Goal: Task Accomplishment & Management: Use online tool/utility

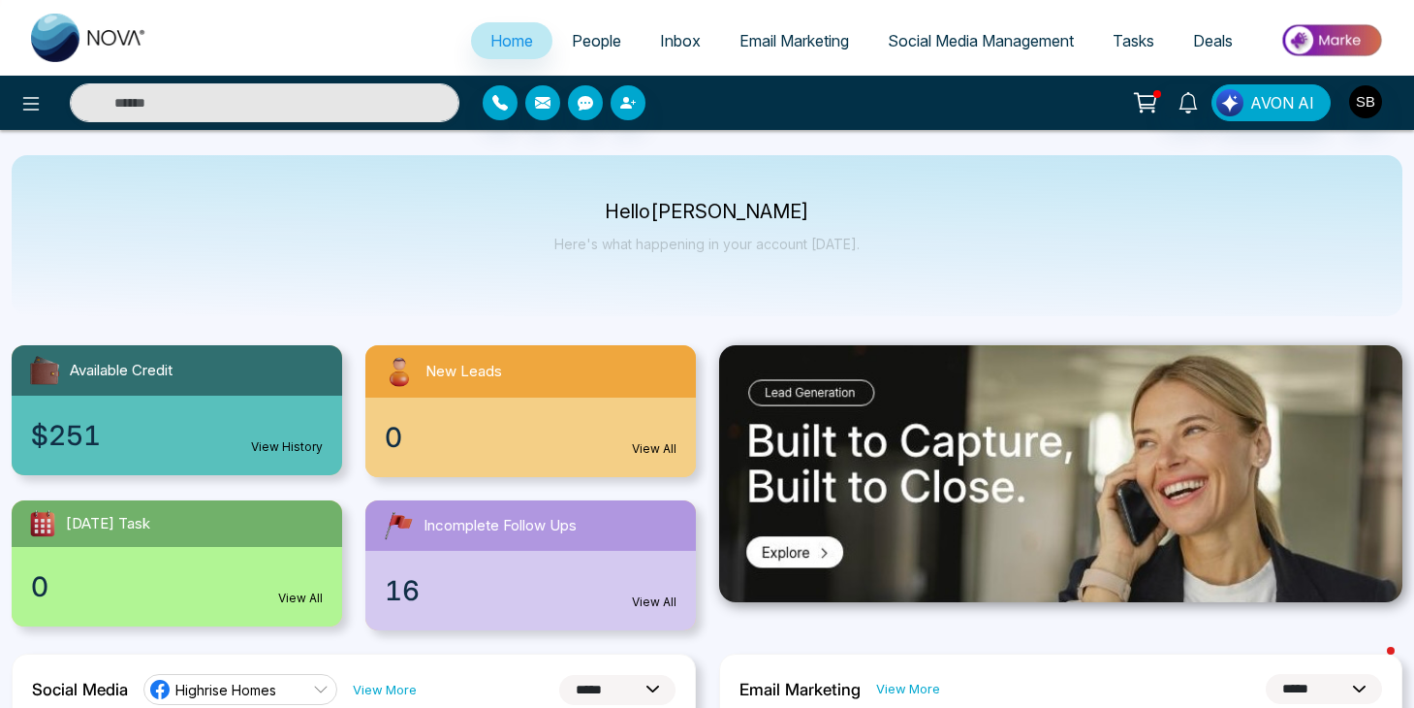
select select "*"
click at [824, 32] on span "Email Marketing" at bounding box center [795, 40] width 110 height 19
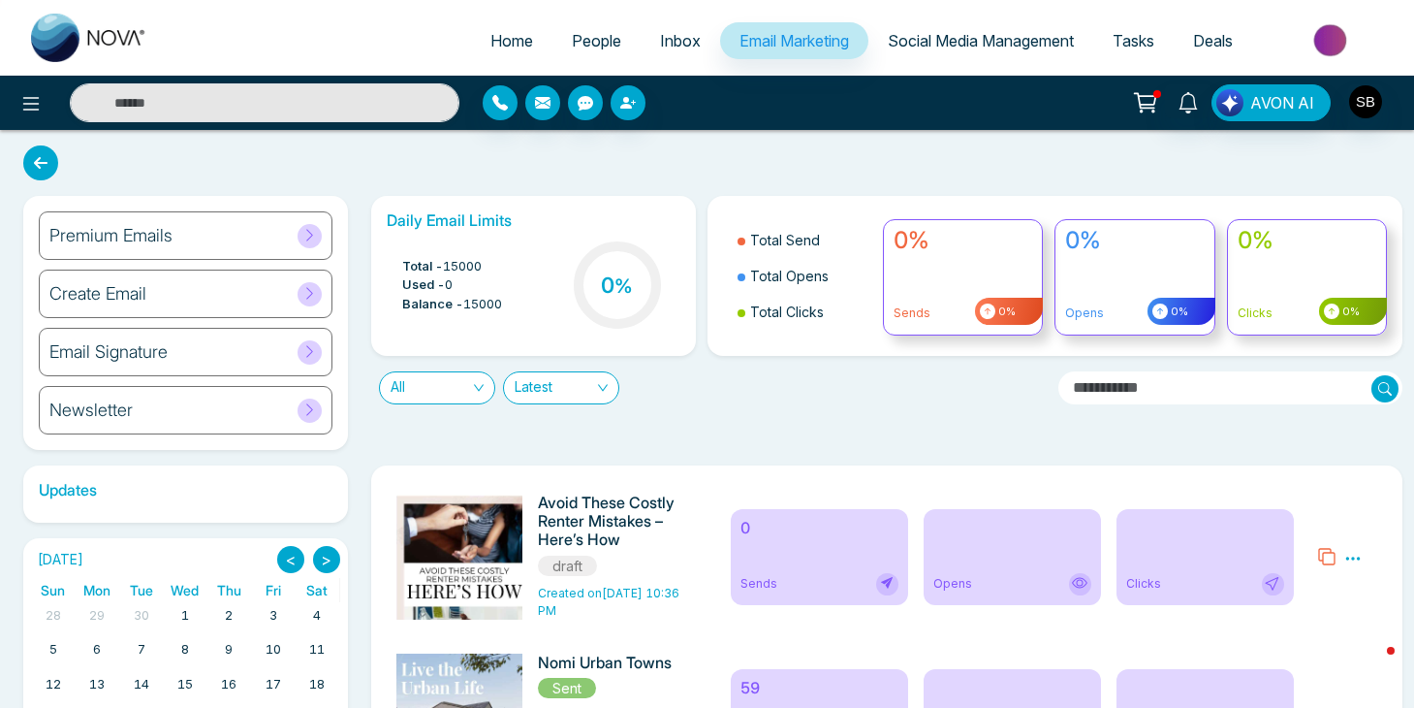
click at [215, 296] on div "Create Email" at bounding box center [186, 293] width 294 height 48
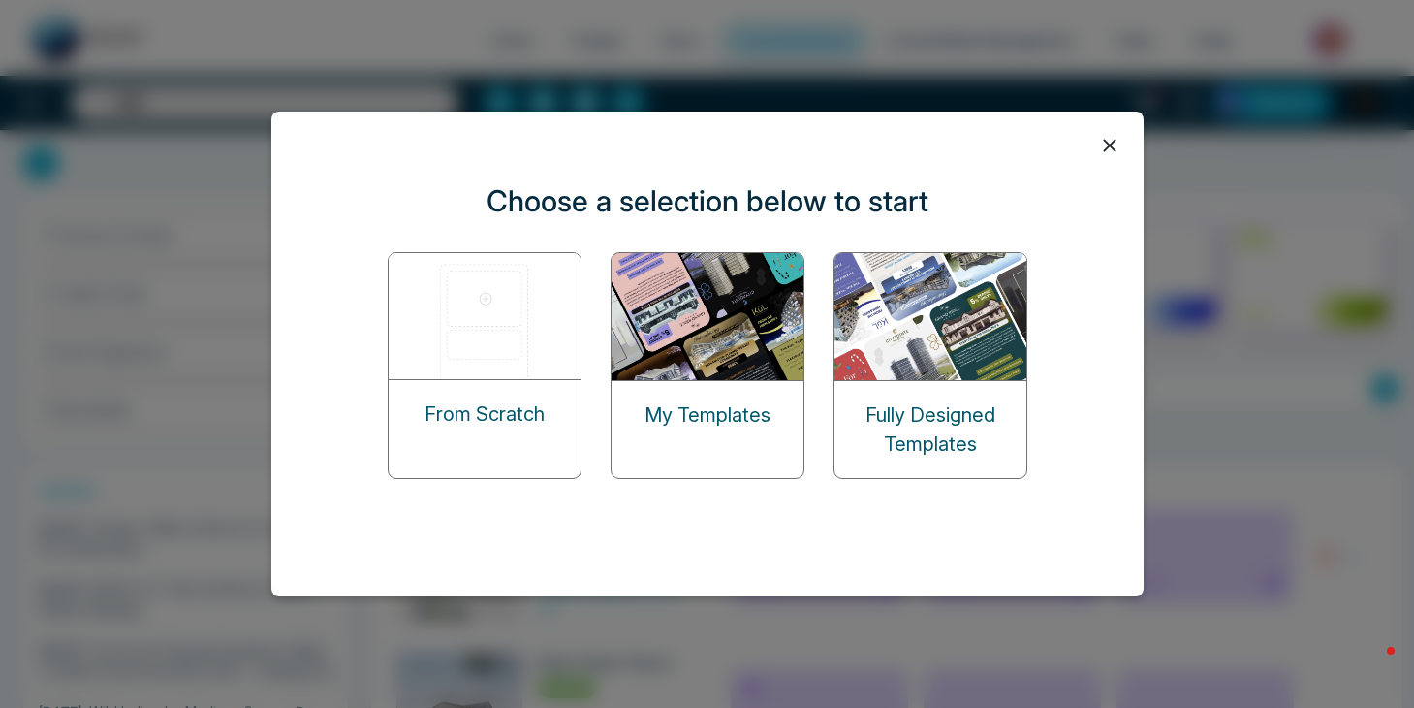
click at [767, 321] on img at bounding box center [709, 316] width 194 height 127
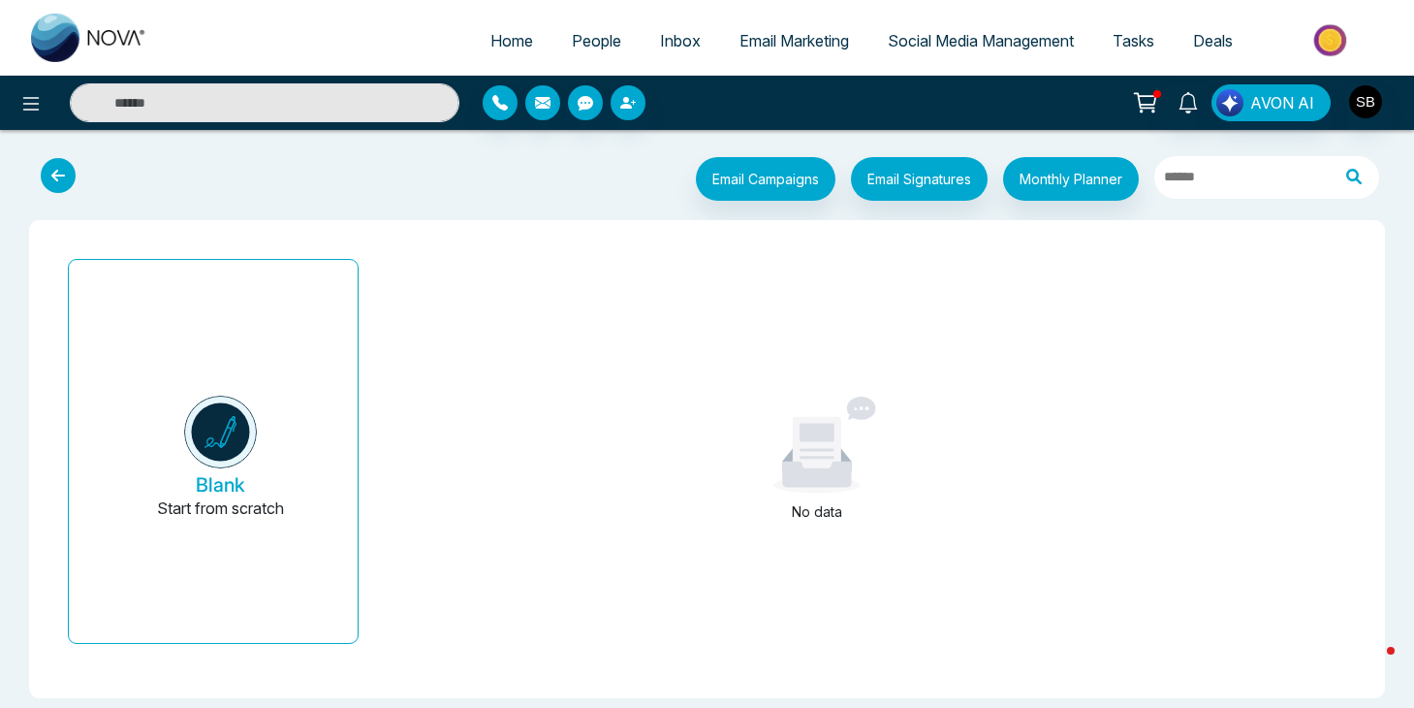
click at [71, 173] on icon at bounding box center [58, 175] width 35 height 35
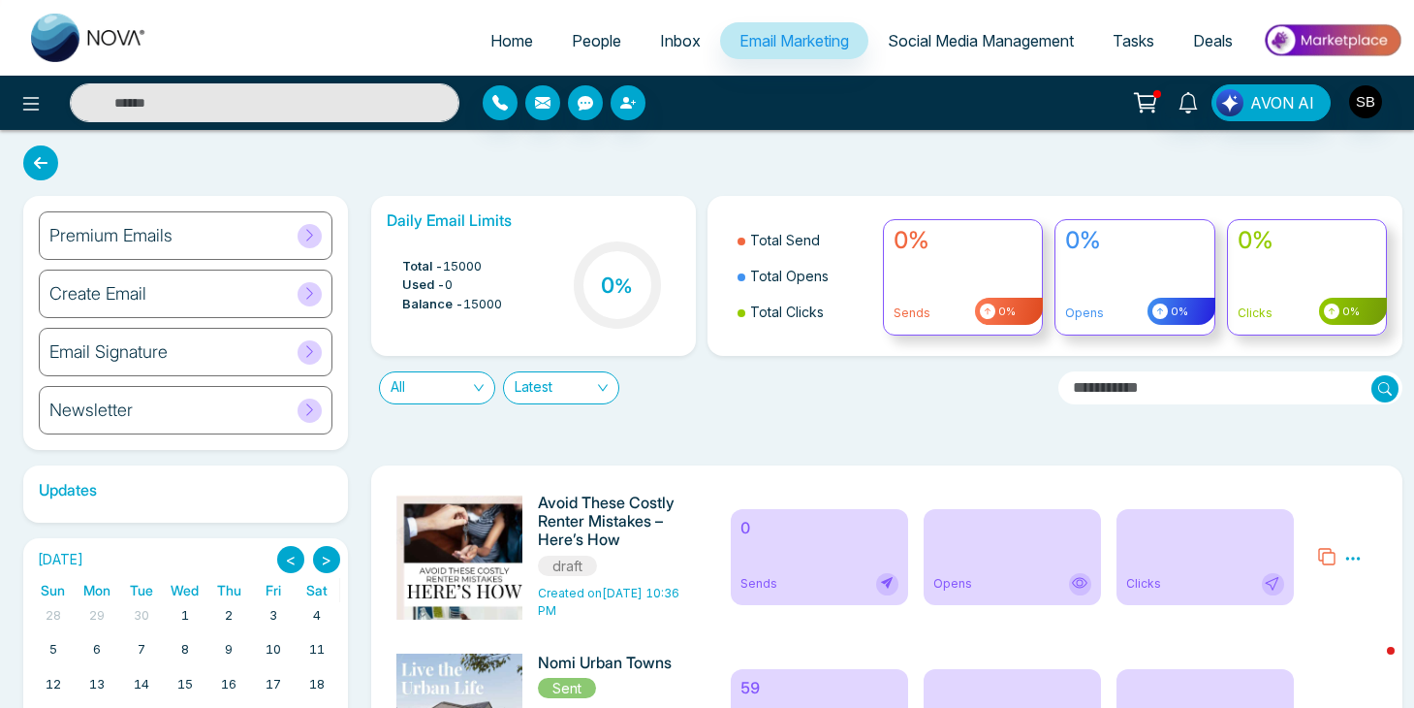
click at [219, 300] on div "Create Email" at bounding box center [186, 293] width 294 height 48
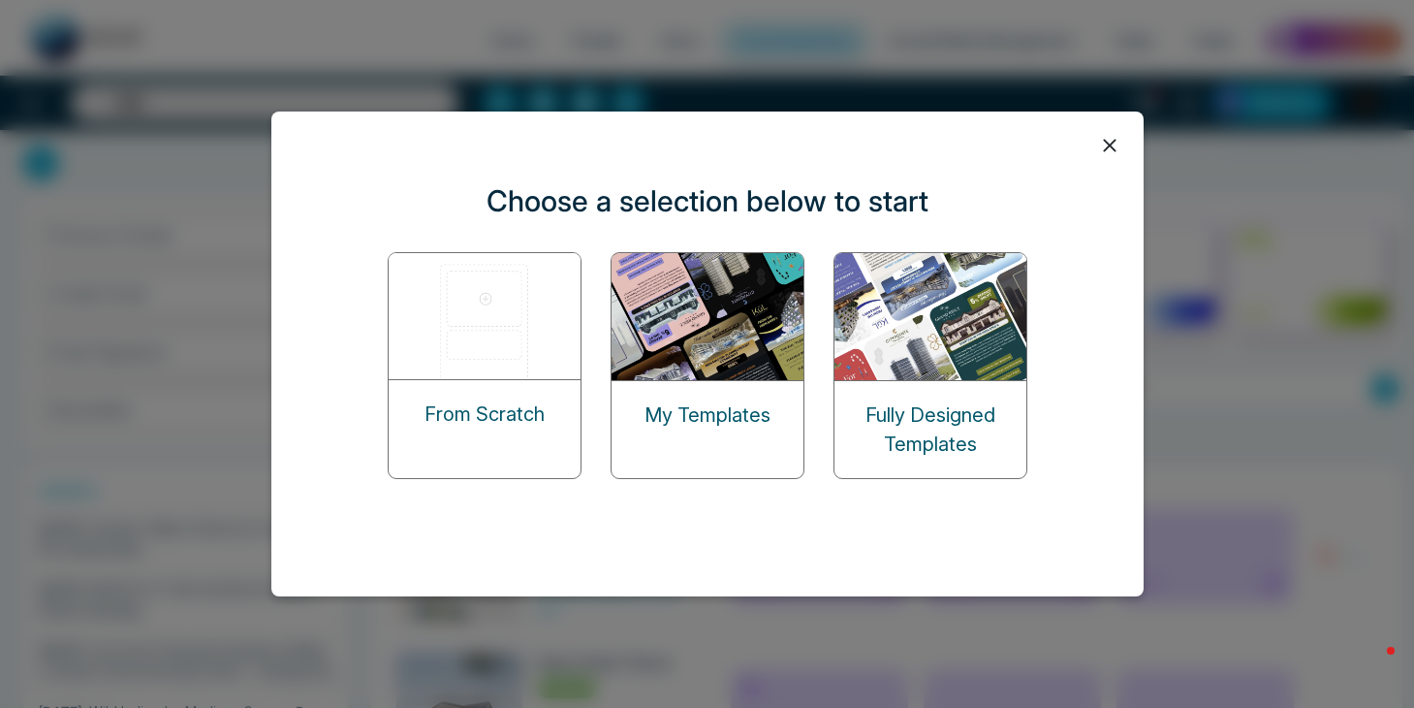
click at [898, 358] on img at bounding box center [932, 316] width 194 height 127
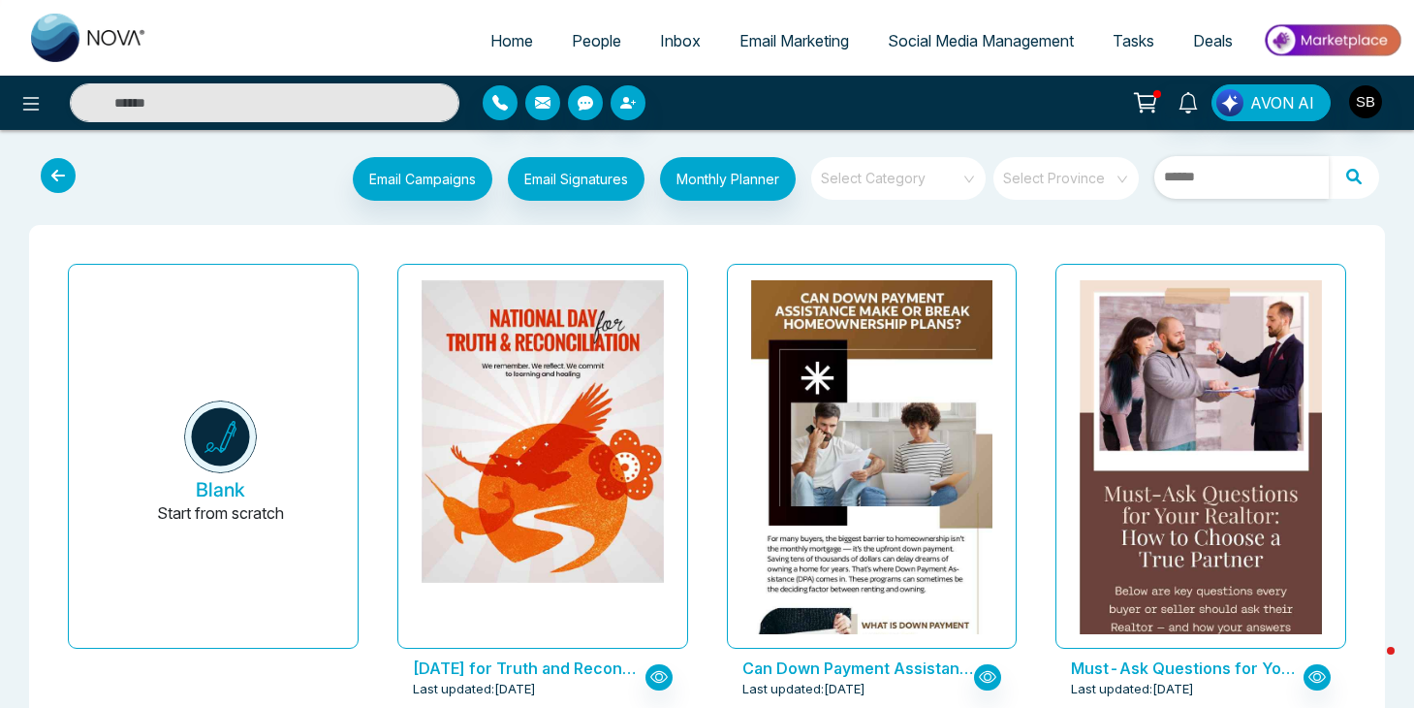
click at [1199, 169] on input "text" at bounding box center [1241, 177] width 174 height 43
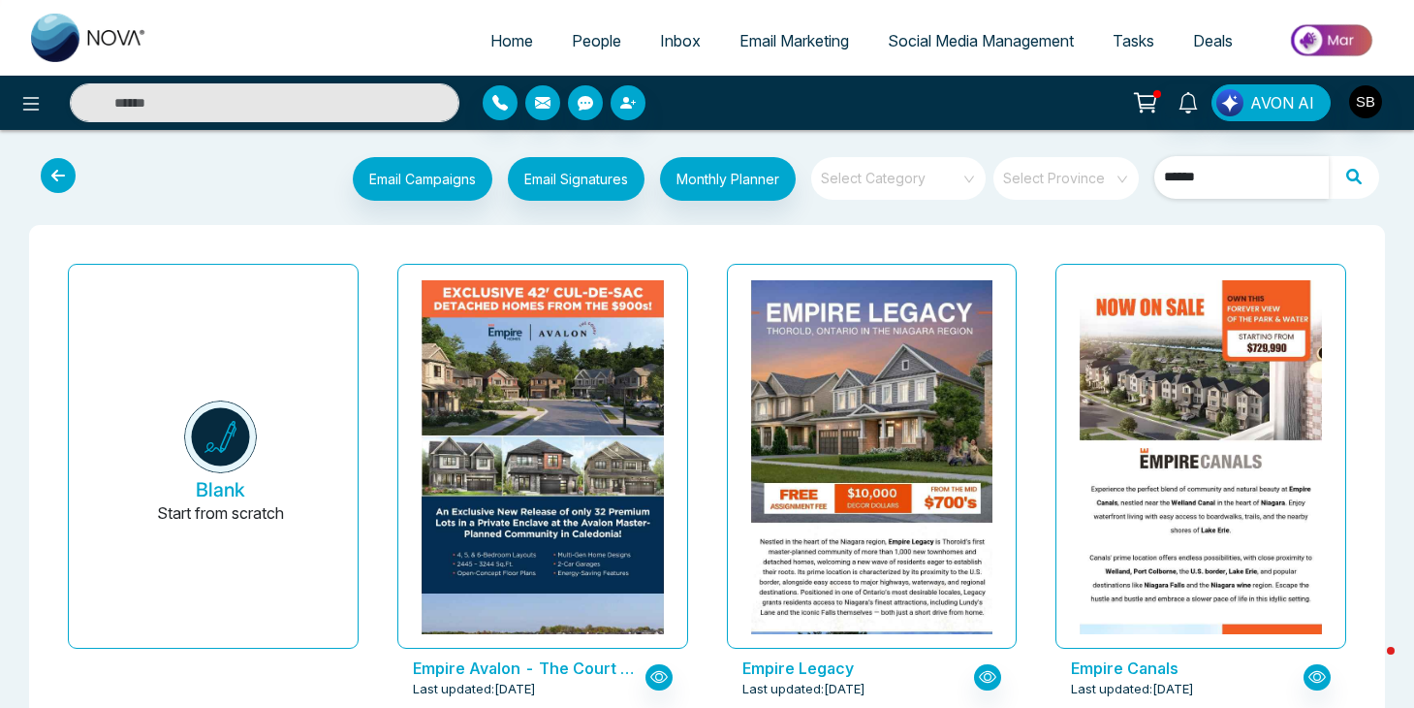
click at [1276, 167] on input "******" at bounding box center [1241, 177] width 174 height 43
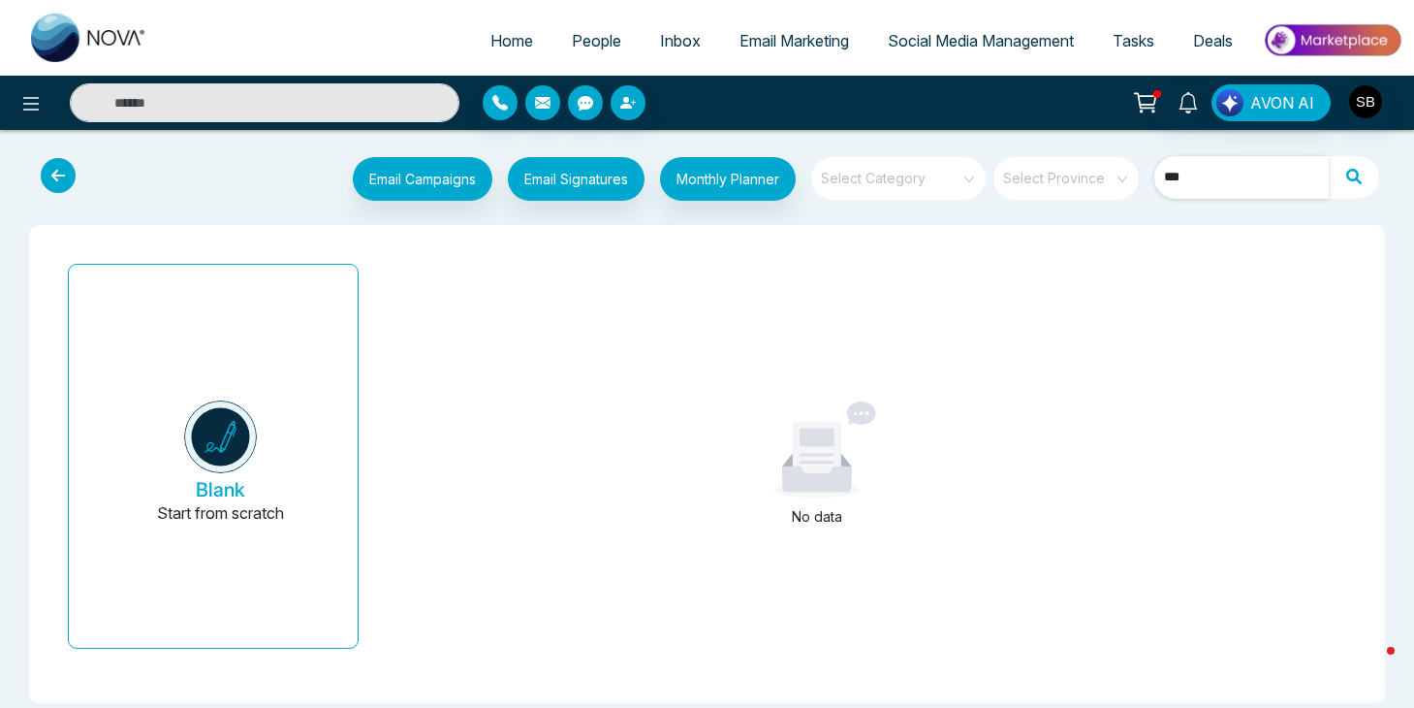
type input "***"
click at [44, 178] on icon at bounding box center [58, 175] width 35 height 35
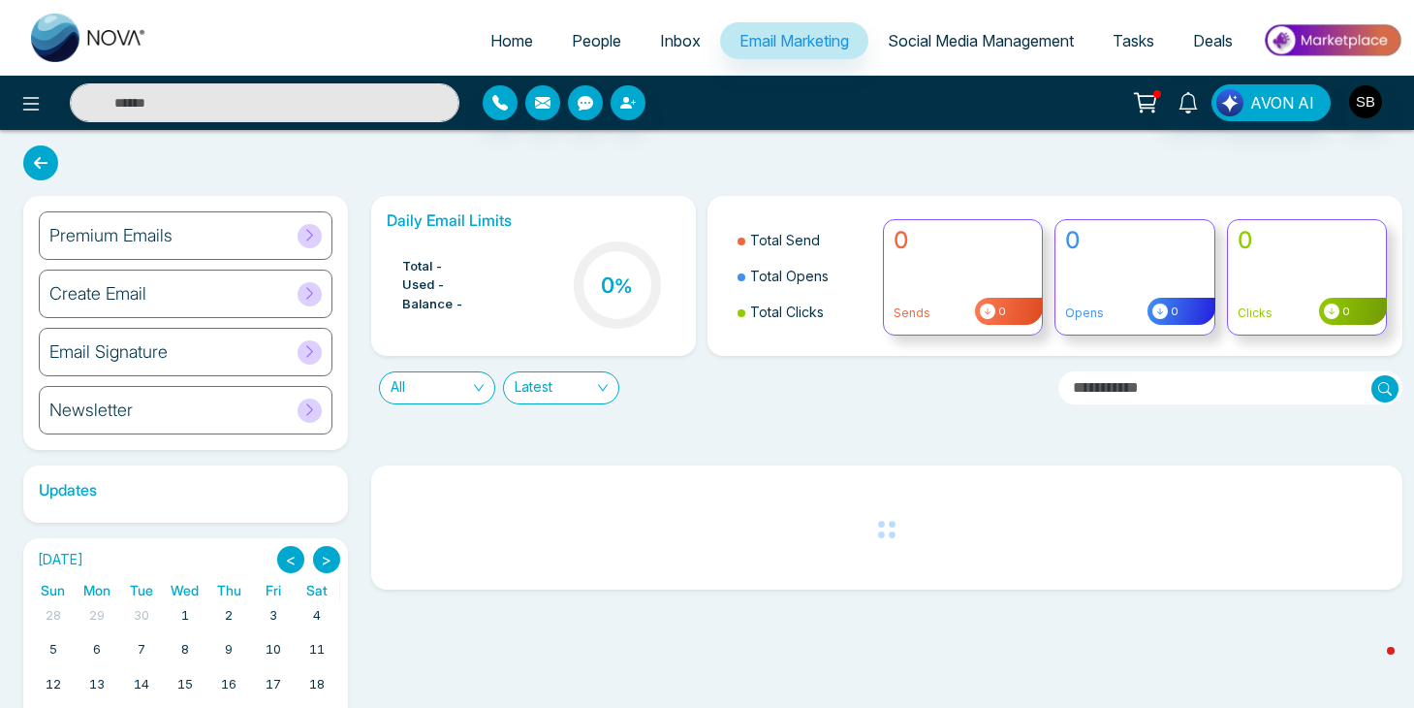
click at [221, 299] on div "Create Email" at bounding box center [186, 293] width 294 height 48
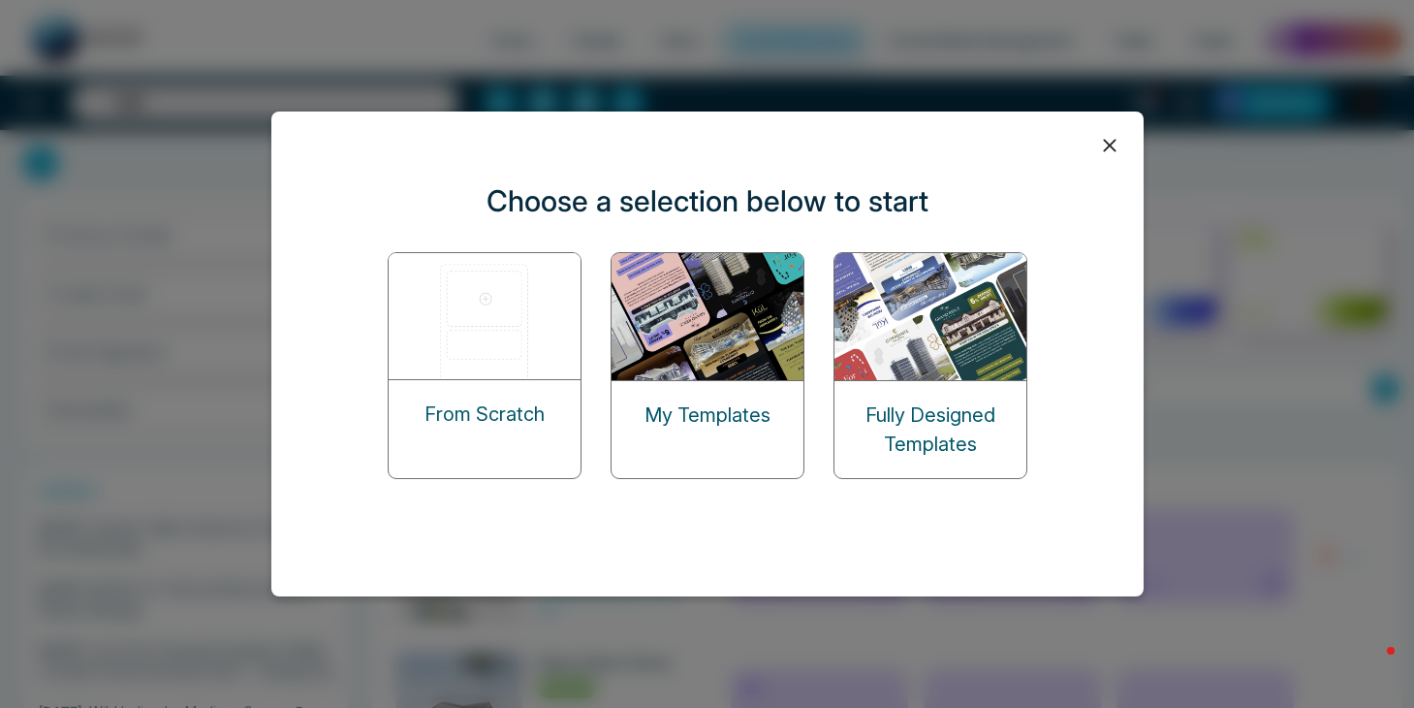
click at [709, 340] on img at bounding box center [709, 316] width 194 height 127
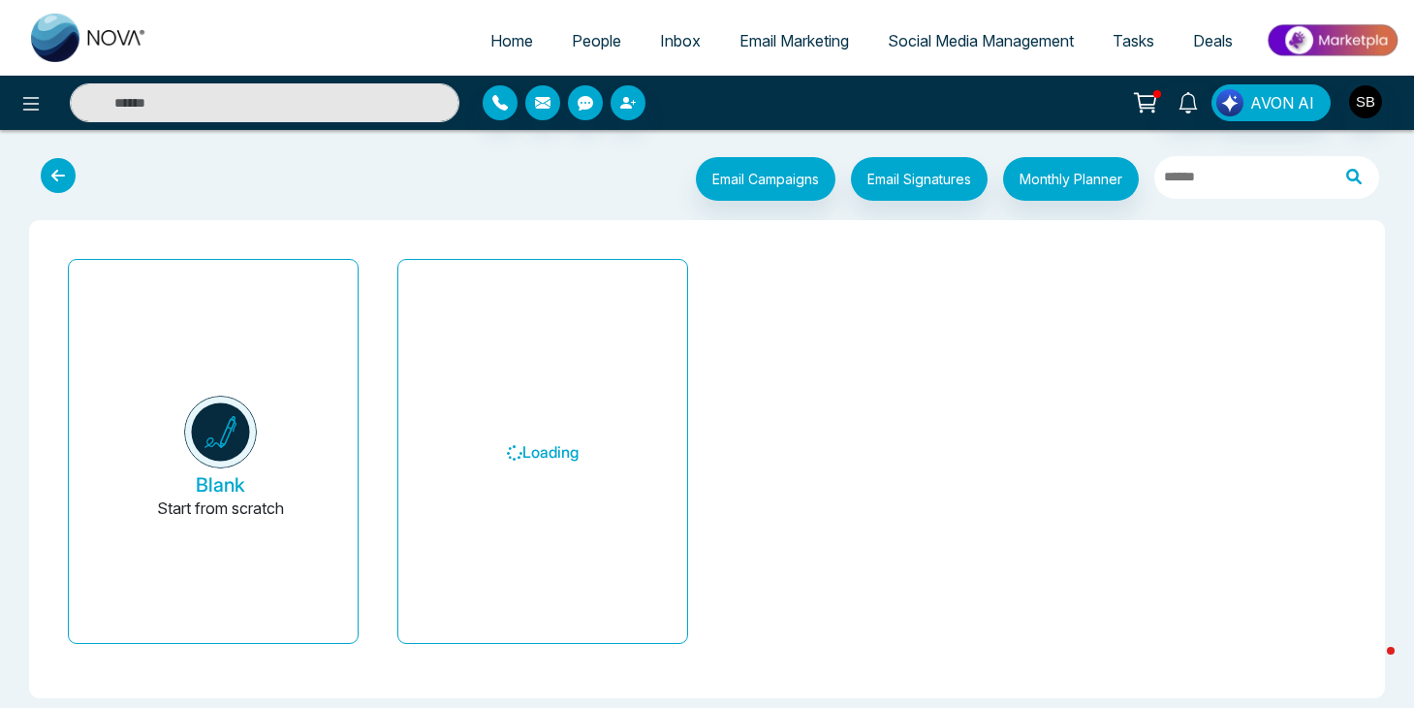
click at [58, 183] on icon at bounding box center [58, 175] width 35 height 35
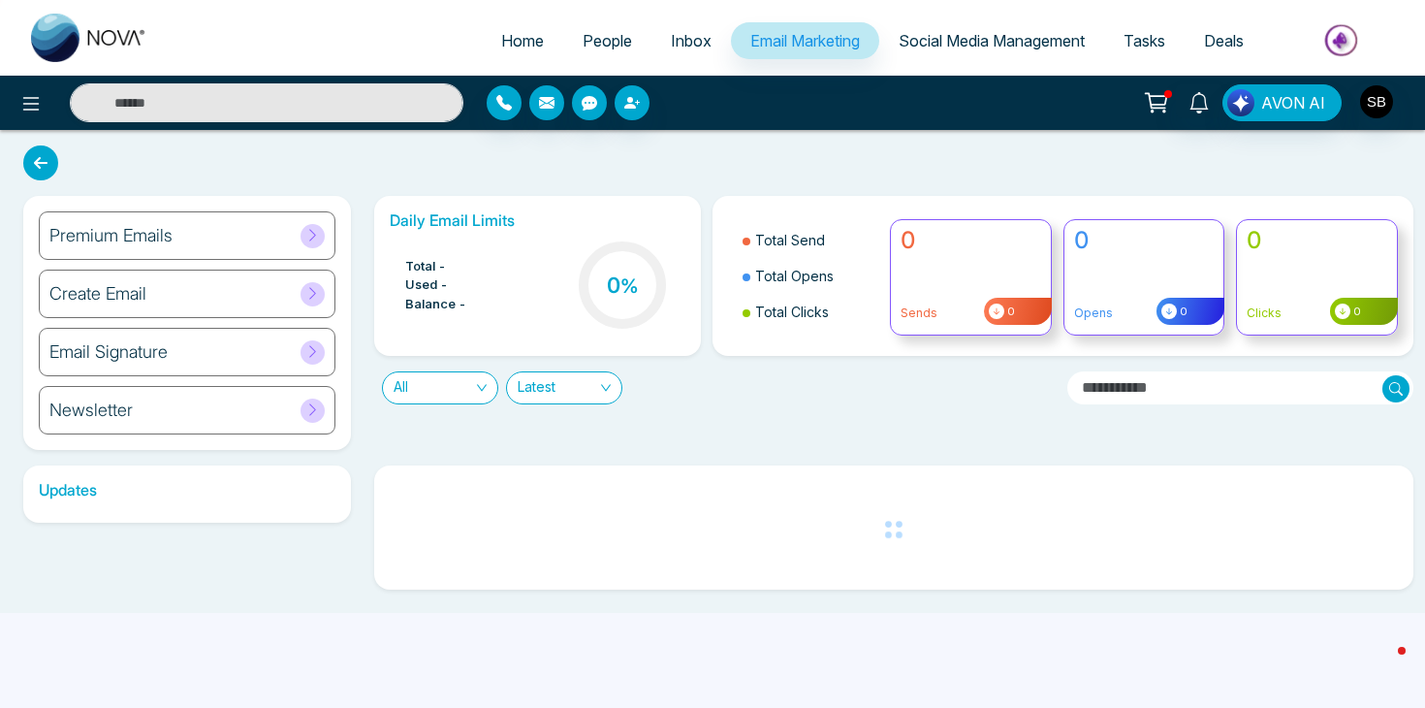
click at [247, 236] on div "Premium Emails" at bounding box center [187, 235] width 297 height 48
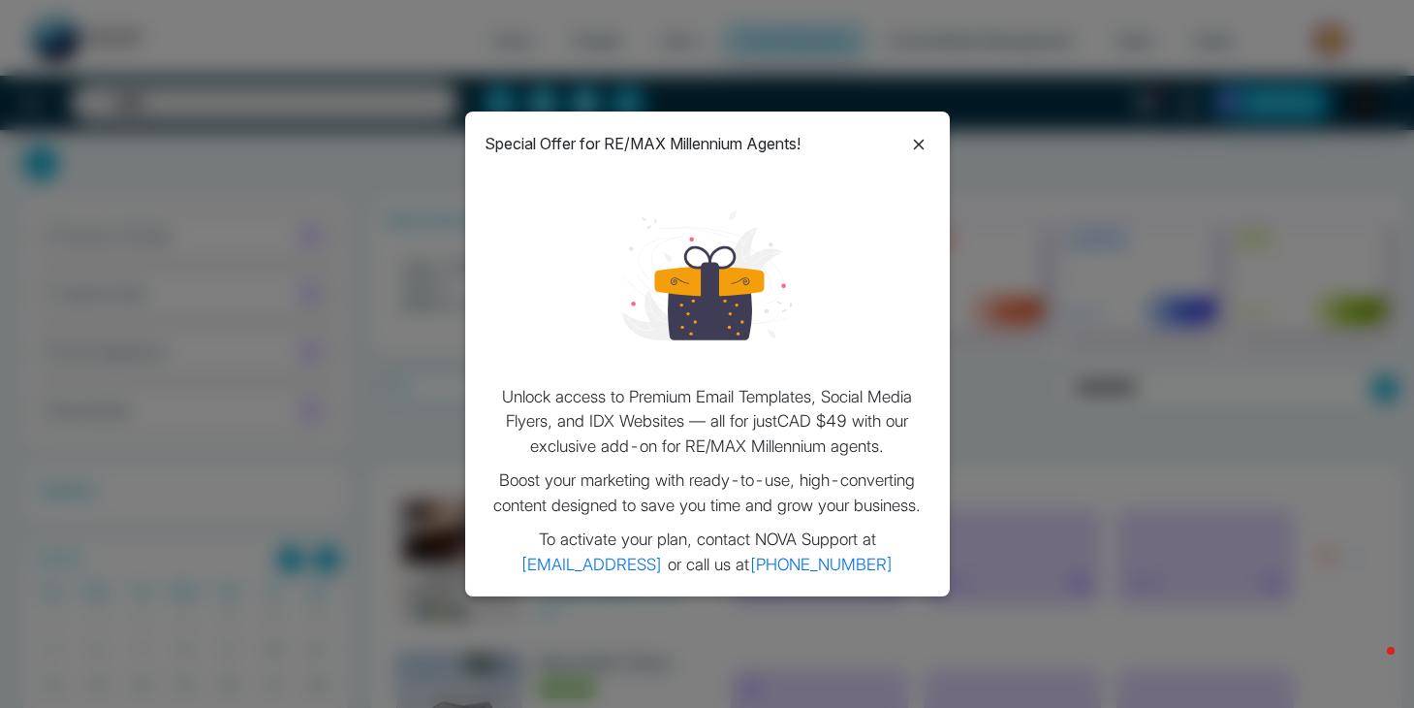
click at [262, 301] on div "Special Offer for RE/MAX Millennium Agents! Unlock access to Premium Email Temp…" at bounding box center [707, 354] width 1414 height 708
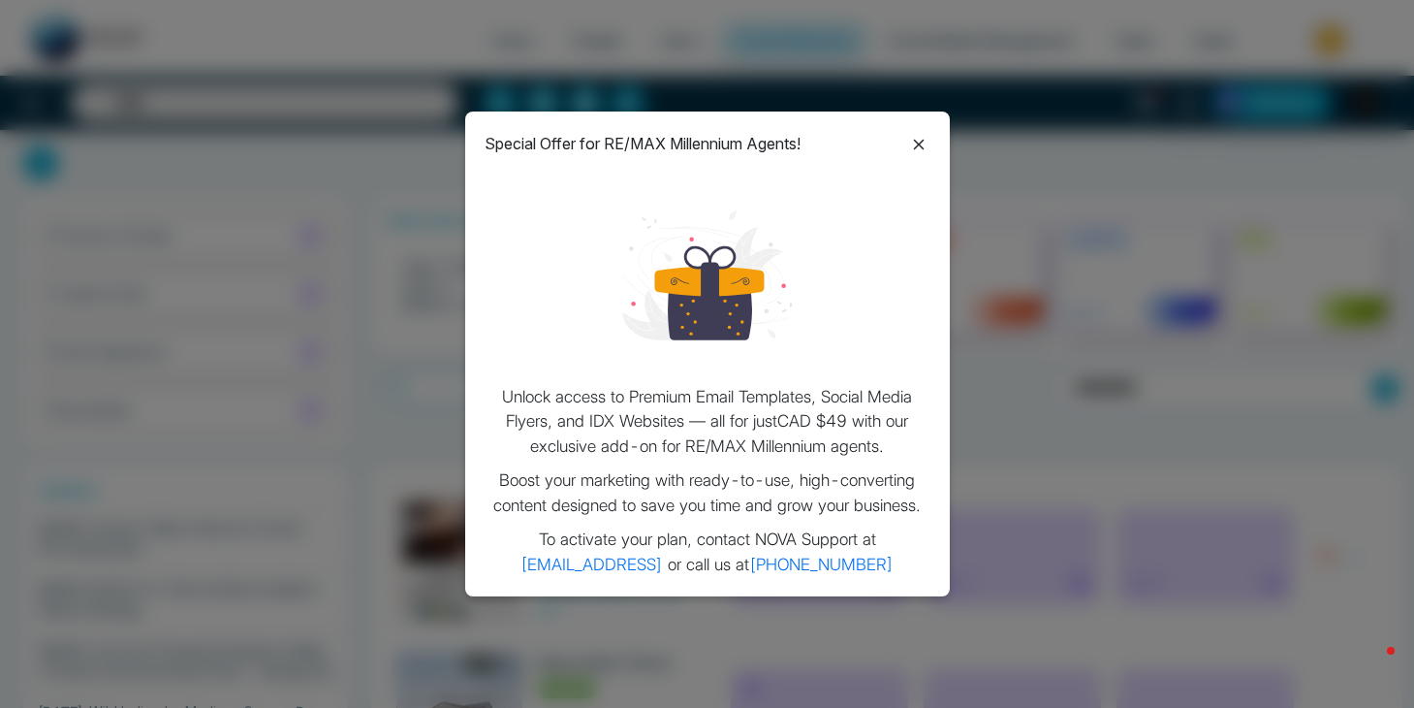
click at [920, 154] on icon at bounding box center [918, 144] width 23 height 23
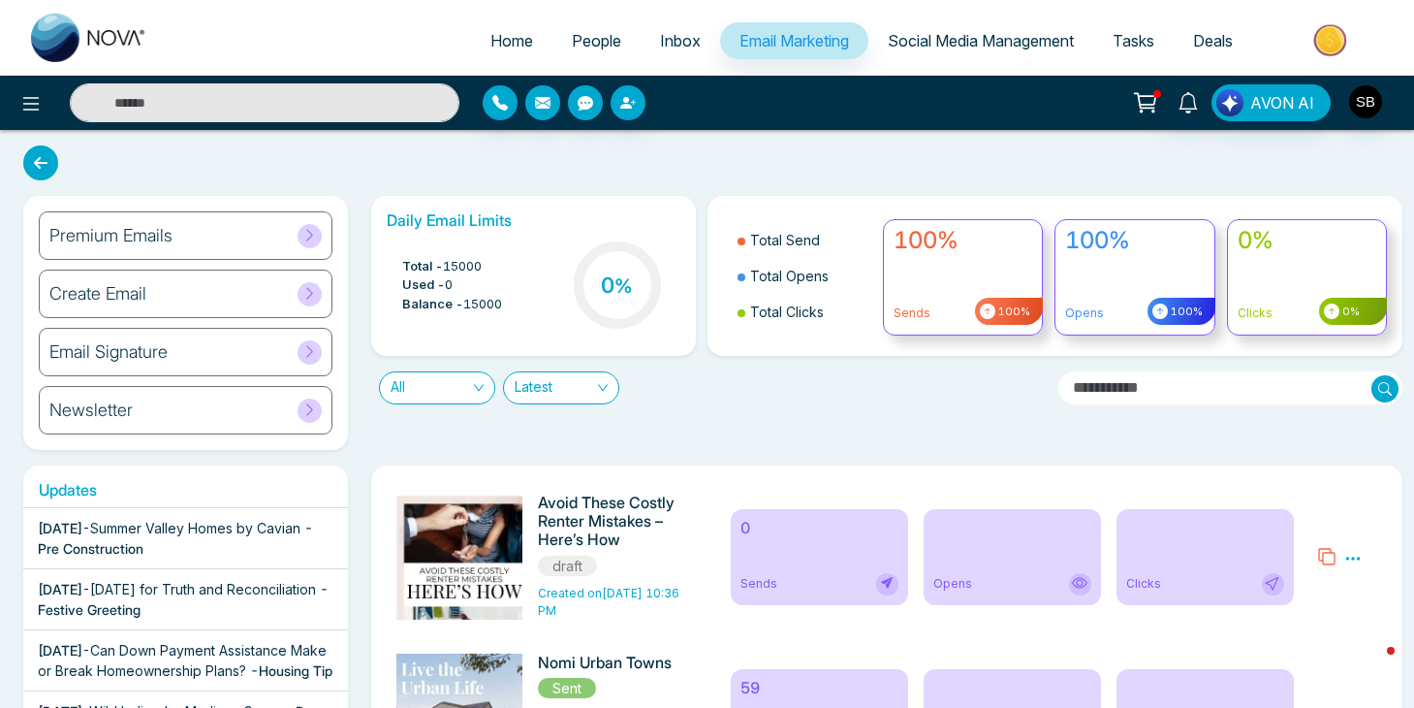
click at [152, 322] on div "Premium Emails Create Email Email Signature Newsletter" at bounding box center [185, 323] width 325 height 254
click at [167, 307] on div "Create Email" at bounding box center [186, 293] width 294 height 48
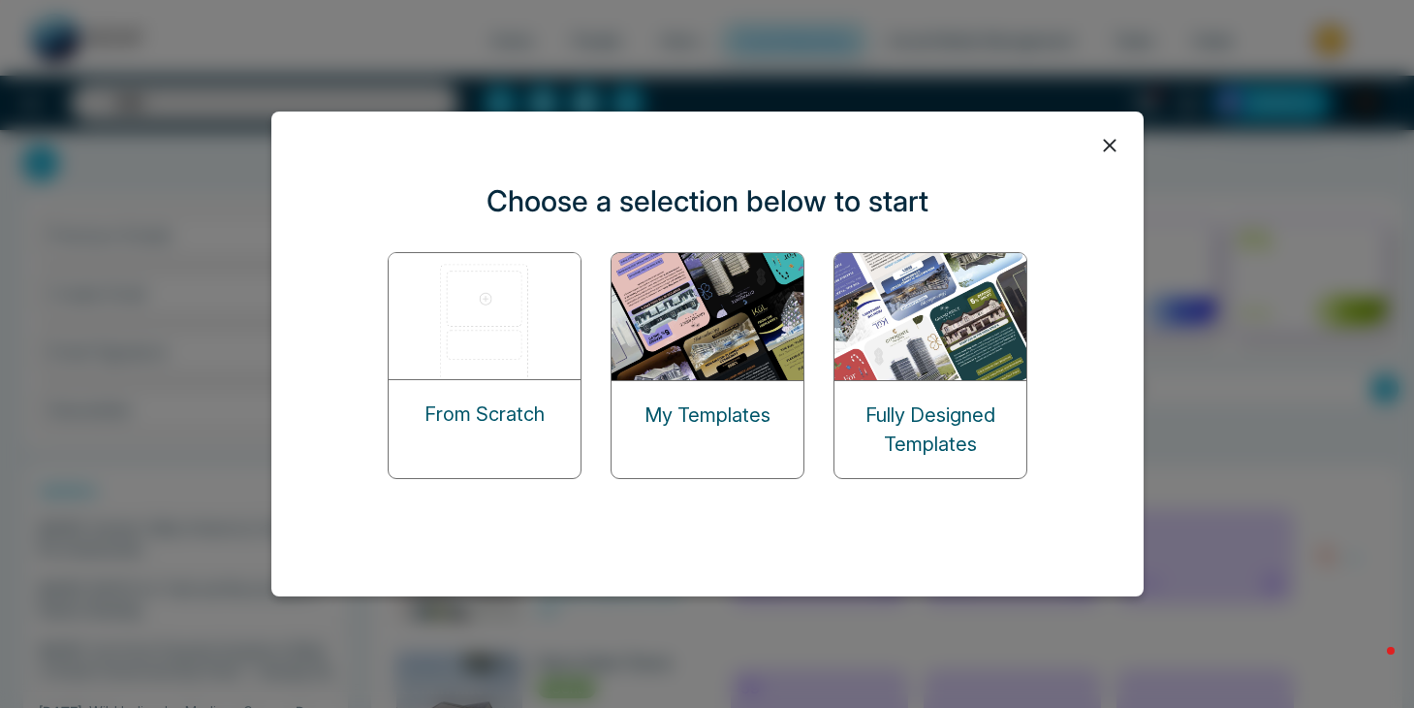
click at [944, 352] on img at bounding box center [932, 316] width 194 height 127
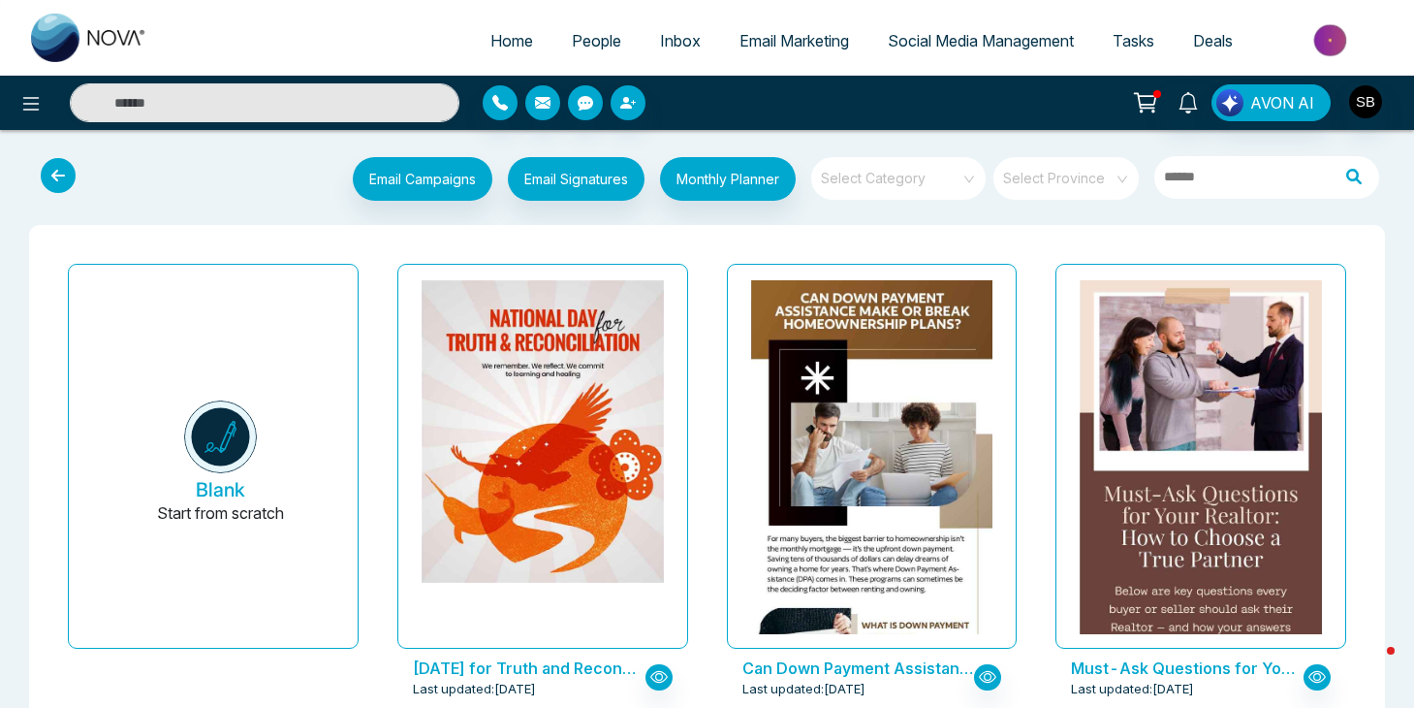
click at [1060, 180] on input "search" at bounding box center [1059, 171] width 110 height 29
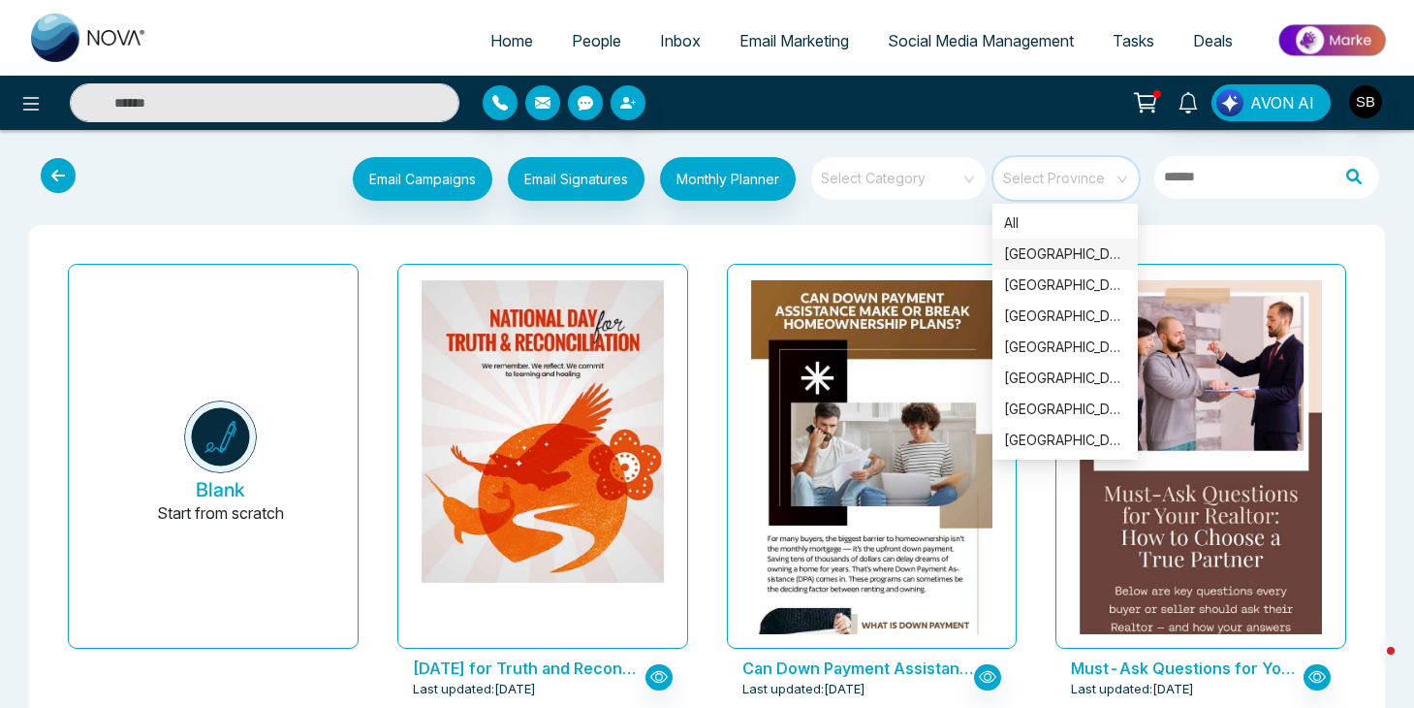
click at [1047, 240] on div "[GEOGRAPHIC_DATA]" at bounding box center [1065, 253] width 145 height 31
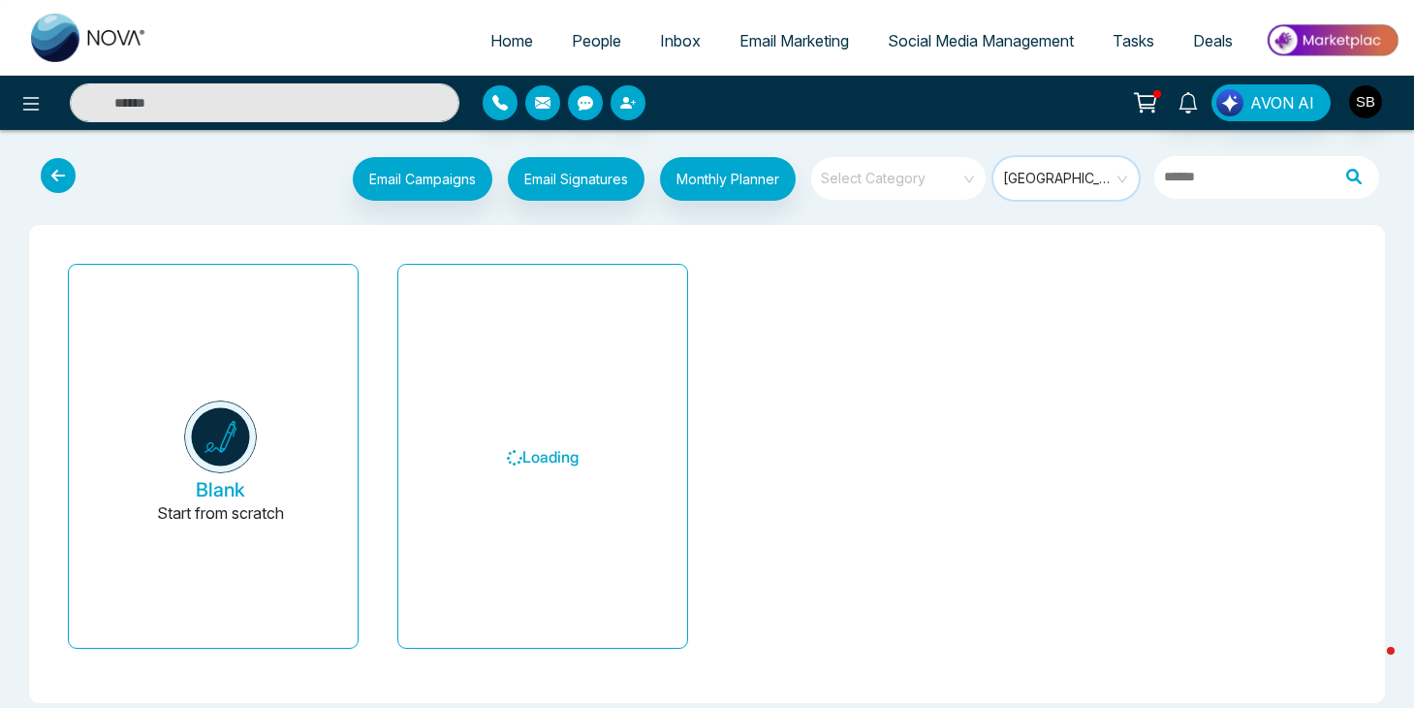
click at [888, 185] on input "search" at bounding box center [892, 171] width 140 height 29
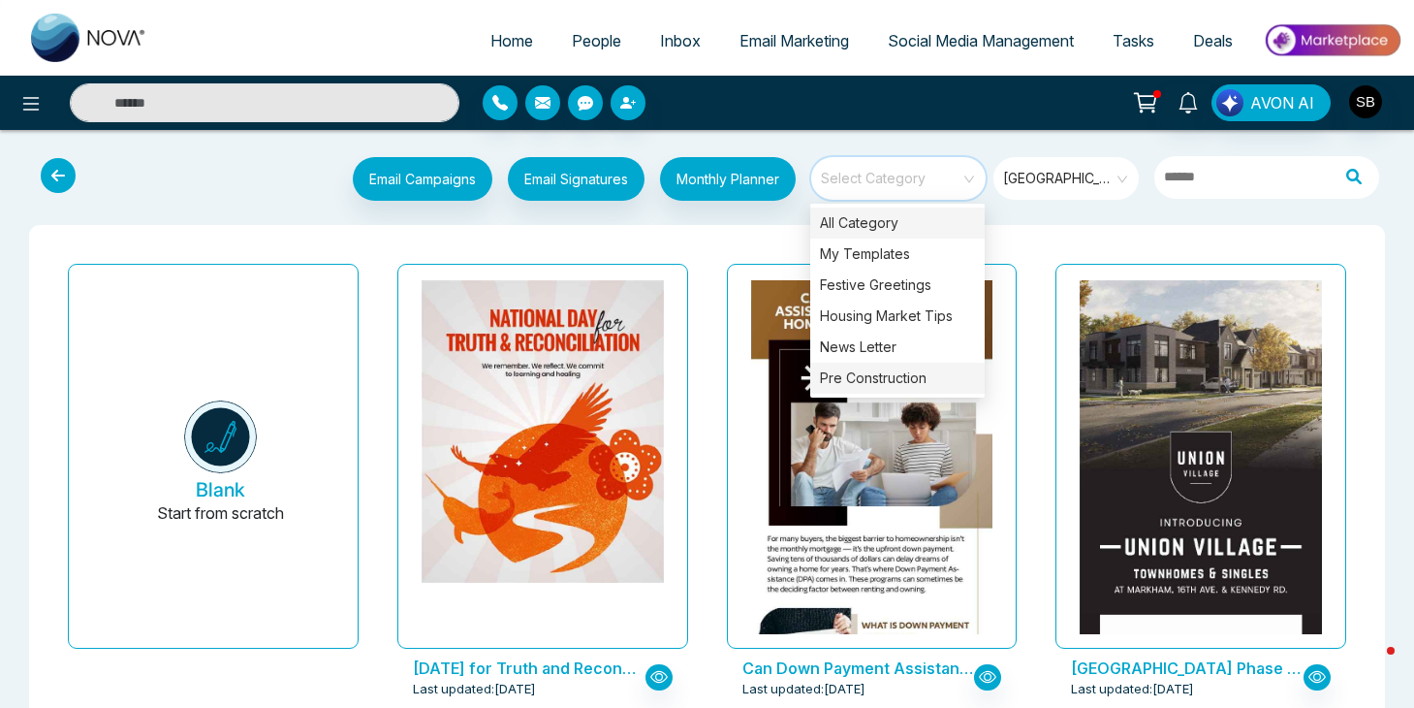
click at [894, 370] on div "Pre Construction" at bounding box center [897, 377] width 174 height 31
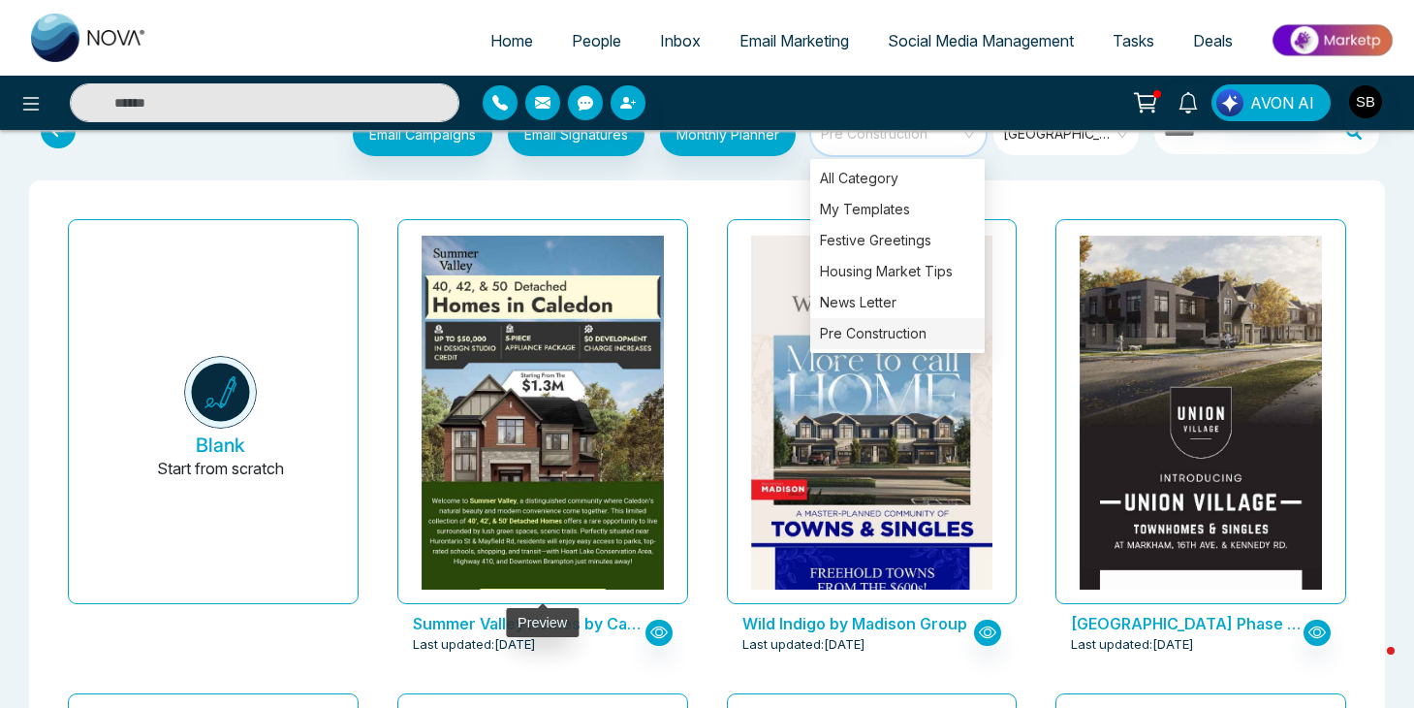
scroll to position [48, 0]
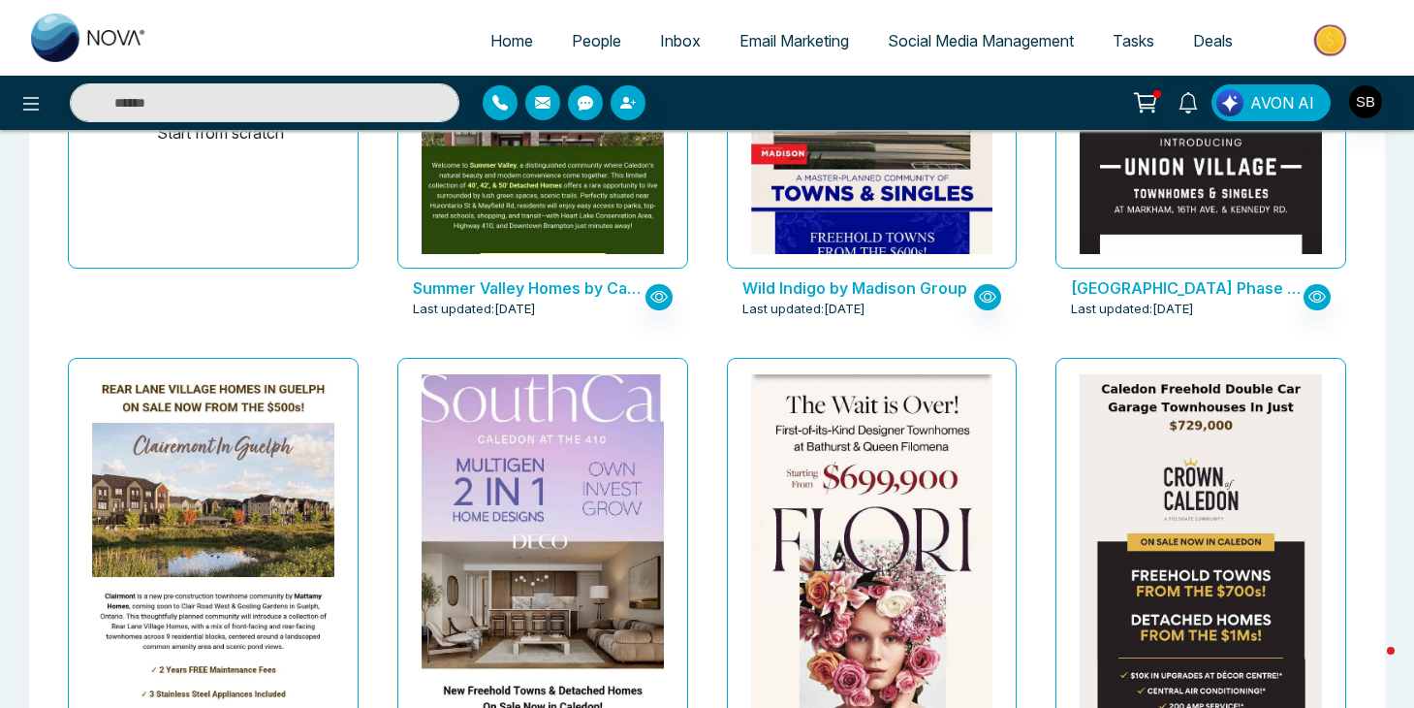
scroll to position [24, 0]
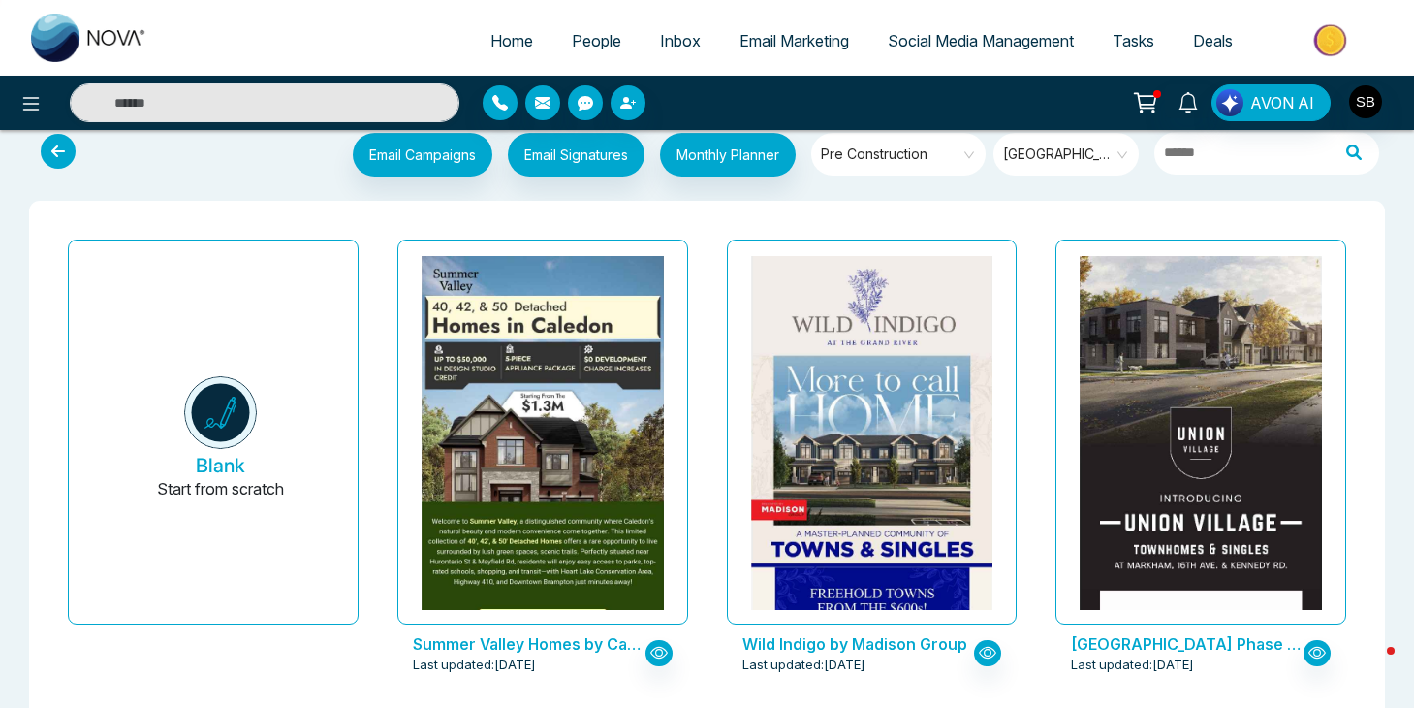
click at [874, 155] on span "Pre Construction" at bounding box center [900, 154] width 158 height 29
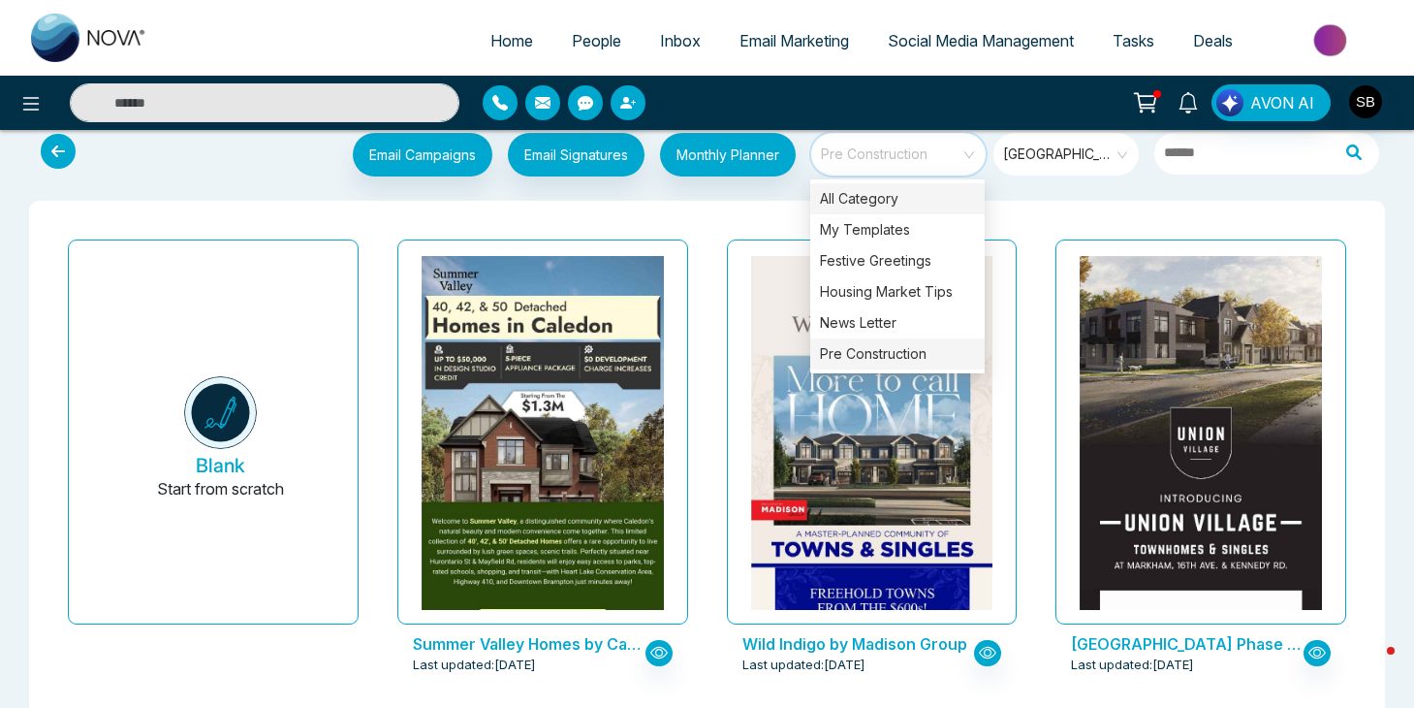
click at [879, 192] on div "All Category" at bounding box center [897, 198] width 174 height 31
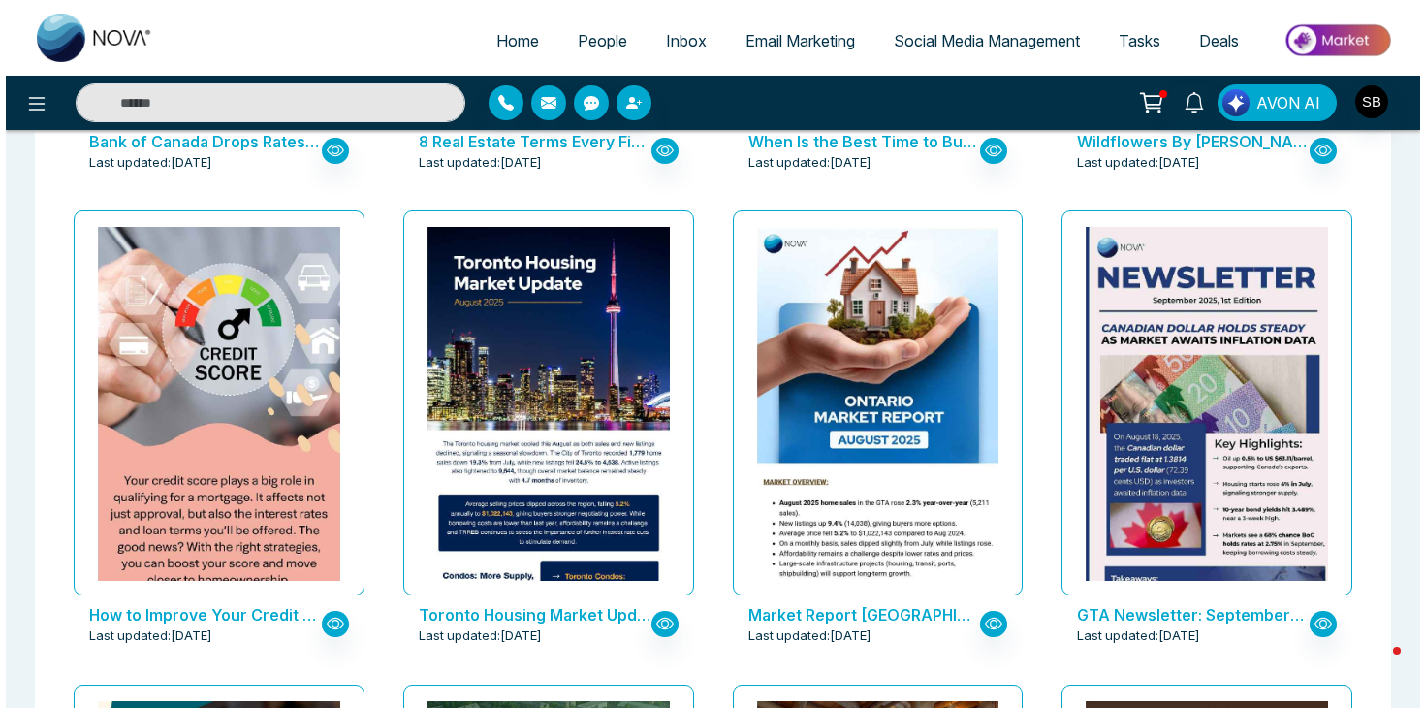
scroll to position [0, 0]
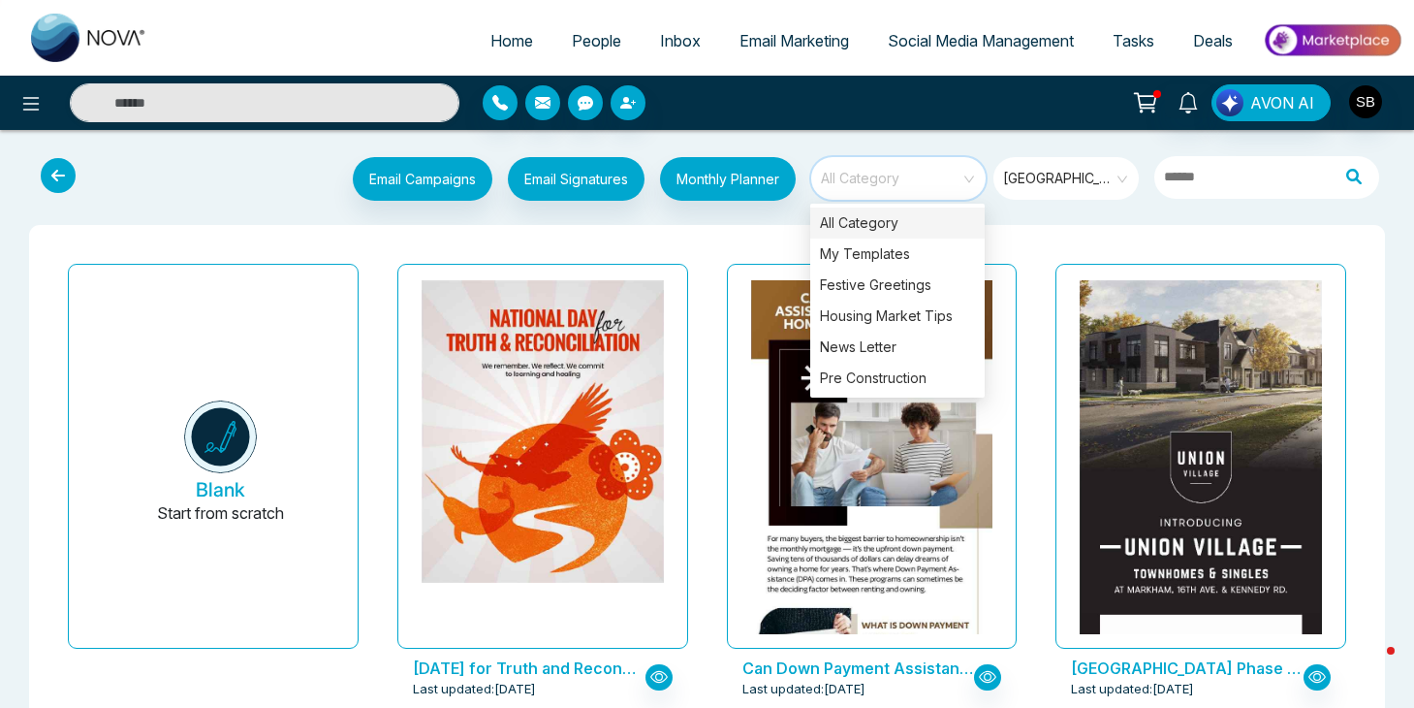
click at [1167, 207] on div "Email Campaigns Start from scratch? View my campaigns Email Signatures Monthly …" at bounding box center [707, 181] width 1383 height 64
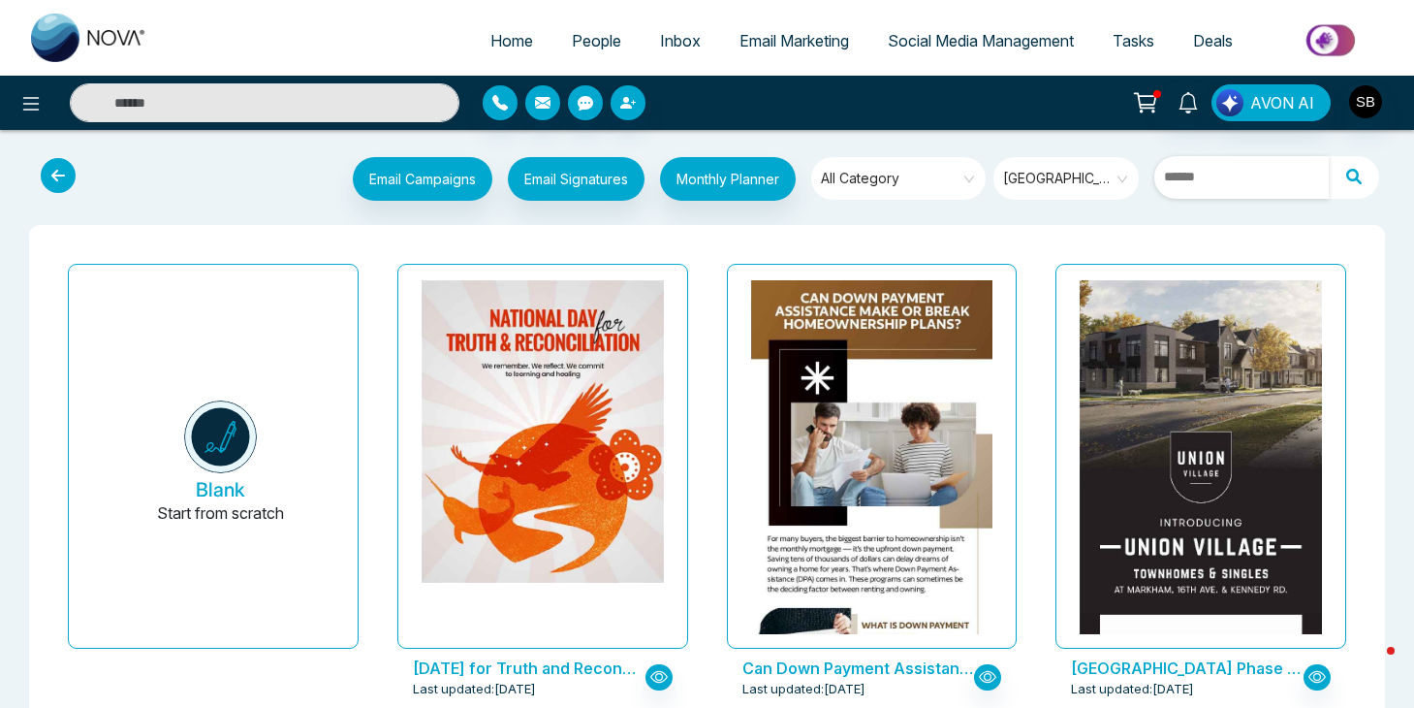
click at [1218, 180] on input "text" at bounding box center [1241, 177] width 174 height 43
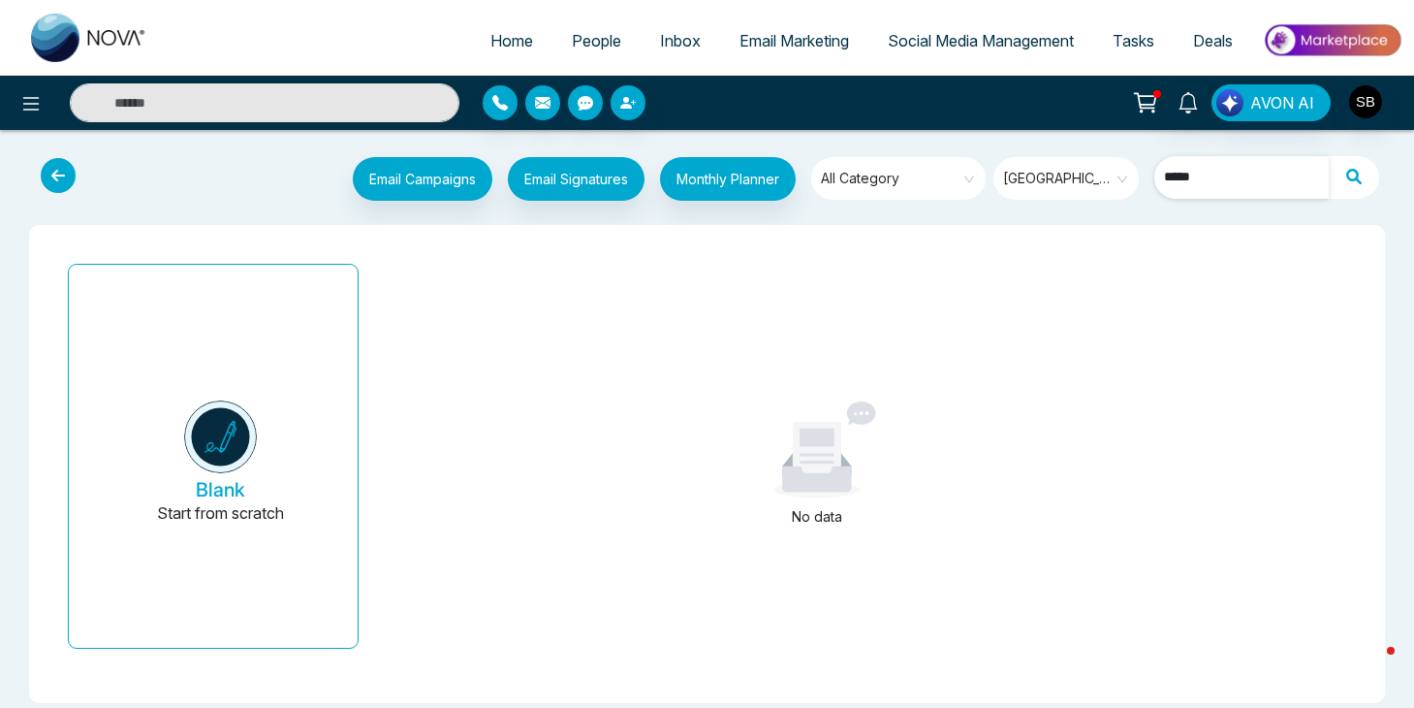
type input "******"
